Goal: Navigation & Orientation: Find specific page/section

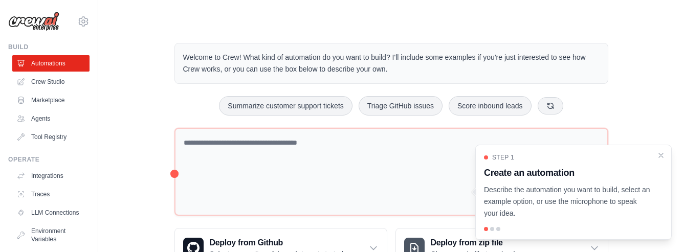
click at [156, 73] on div "Welcome to Crew! What kind of automation do you want to build? I'll include som…" at bounding box center [391, 156] width 553 height 258
click at [660, 155] on icon "Close walkthrough" at bounding box center [660, 154] width 5 height 5
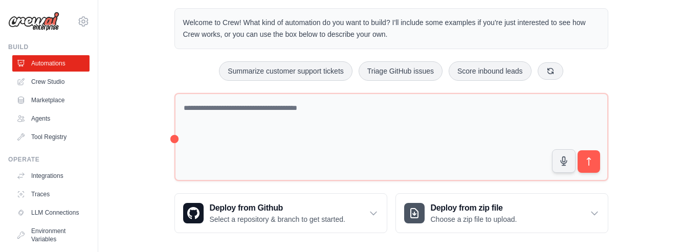
scroll to position [42, 0]
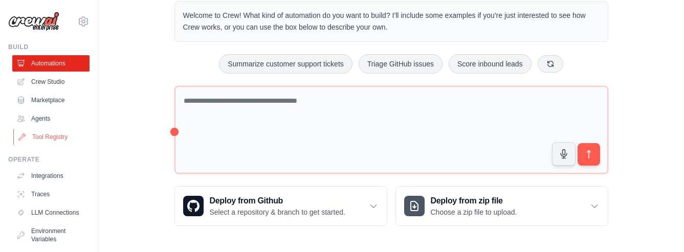
click at [44, 133] on link "Tool Registry" at bounding box center [51, 137] width 77 height 16
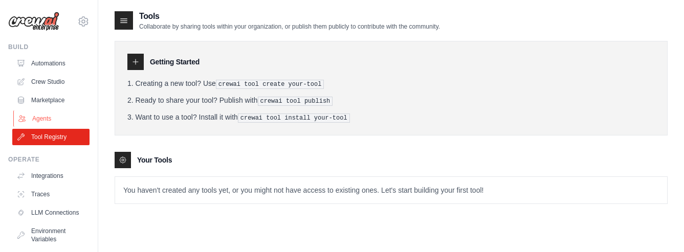
click at [46, 123] on link "Agents" at bounding box center [51, 118] width 77 height 16
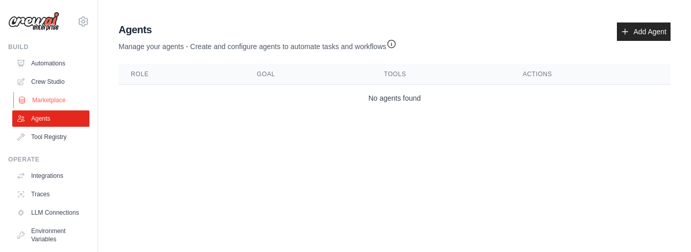
click at [37, 102] on link "Marketplace" at bounding box center [51, 100] width 77 height 16
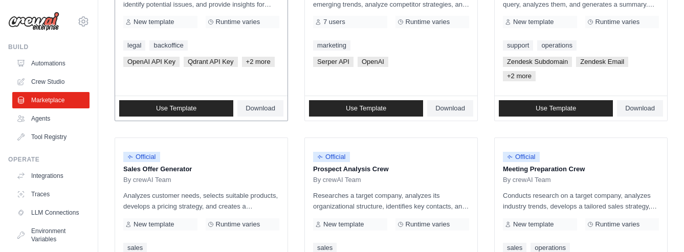
scroll to position [229, 0]
